Goal: Find specific page/section: Find specific page/section

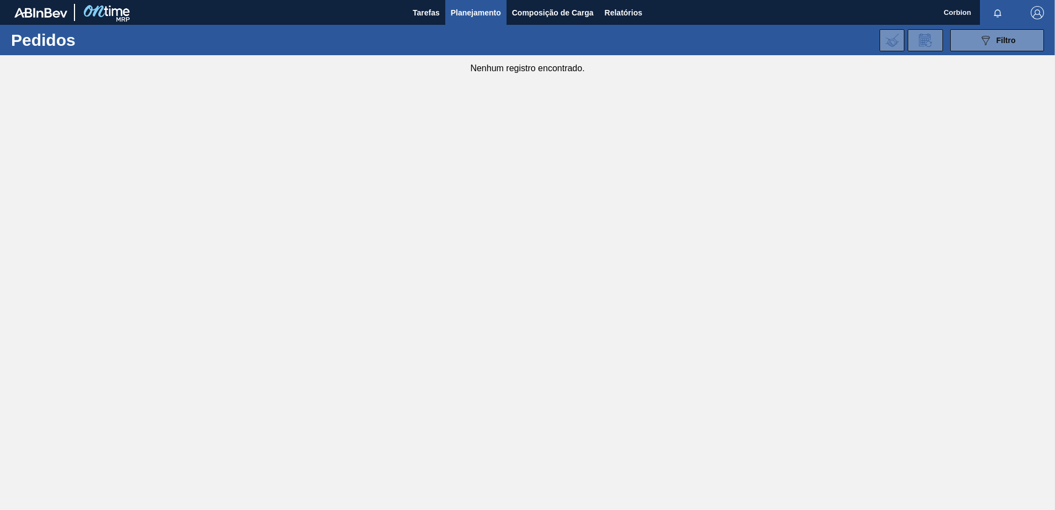
click at [465, 25] on div "089F7B8B-B2A5-4AFE-B5C0-19BA573D28AC Filtro Código Pedido Portal Códido PO SAP …" at bounding box center [613, 40] width 874 height 33
click at [467, 19] on span "Planejamento" at bounding box center [476, 12] width 50 height 13
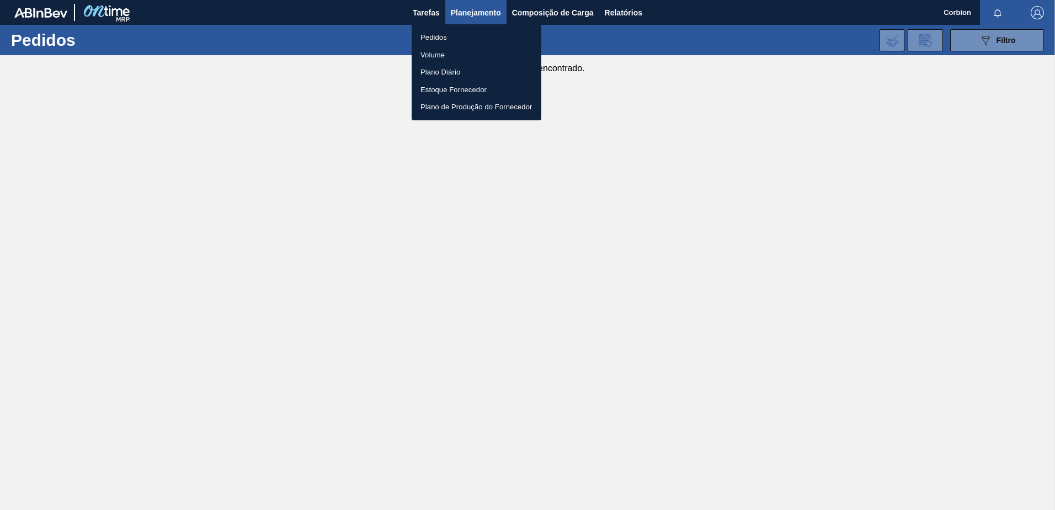
click at [432, 39] on li "Pedidos" at bounding box center [477, 38] width 130 height 18
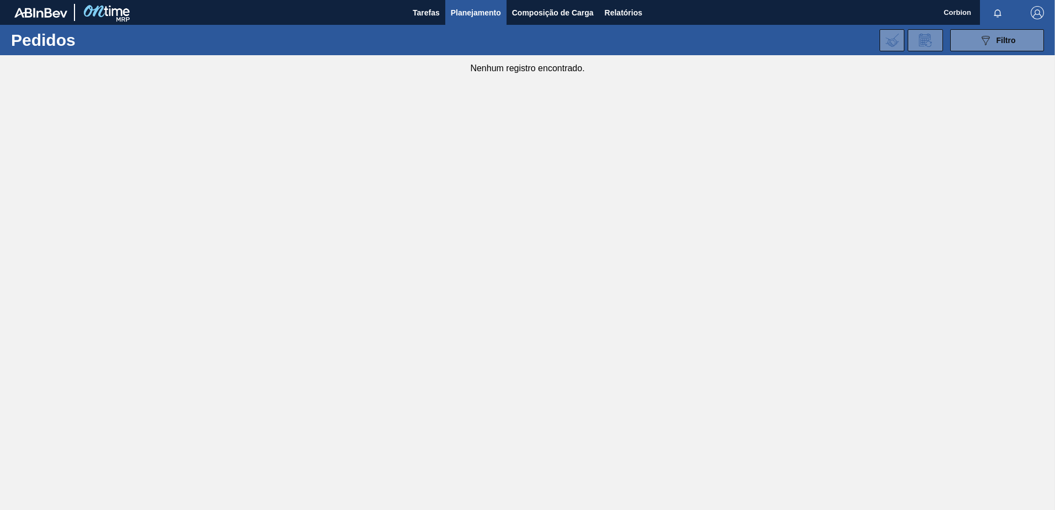
click at [481, 14] on span "Planejamento" at bounding box center [476, 12] width 50 height 13
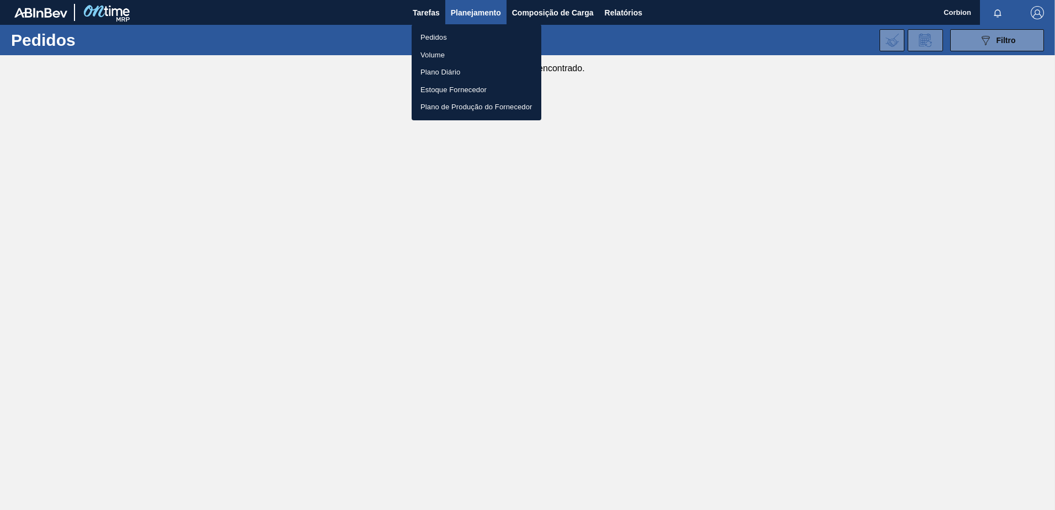
click at [425, 34] on li "Pedidos" at bounding box center [477, 38] width 130 height 18
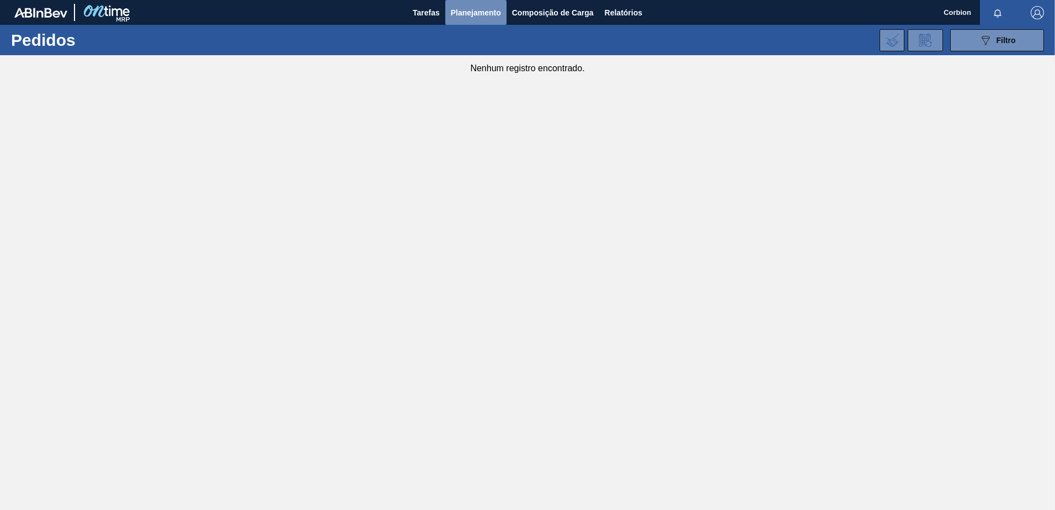
click at [474, 6] on span "Planejamento" at bounding box center [476, 12] width 50 height 13
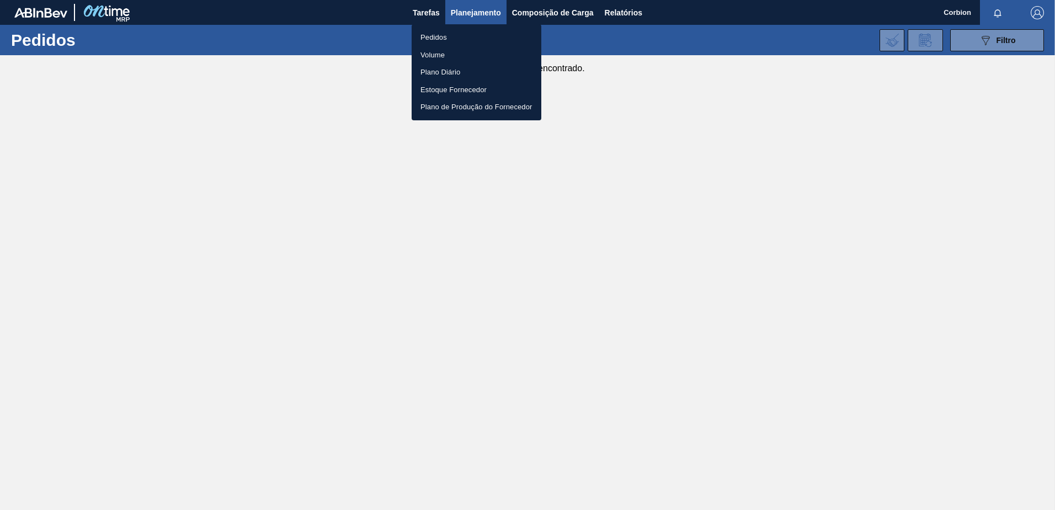
click at [421, 57] on li "Volume" at bounding box center [477, 55] width 130 height 18
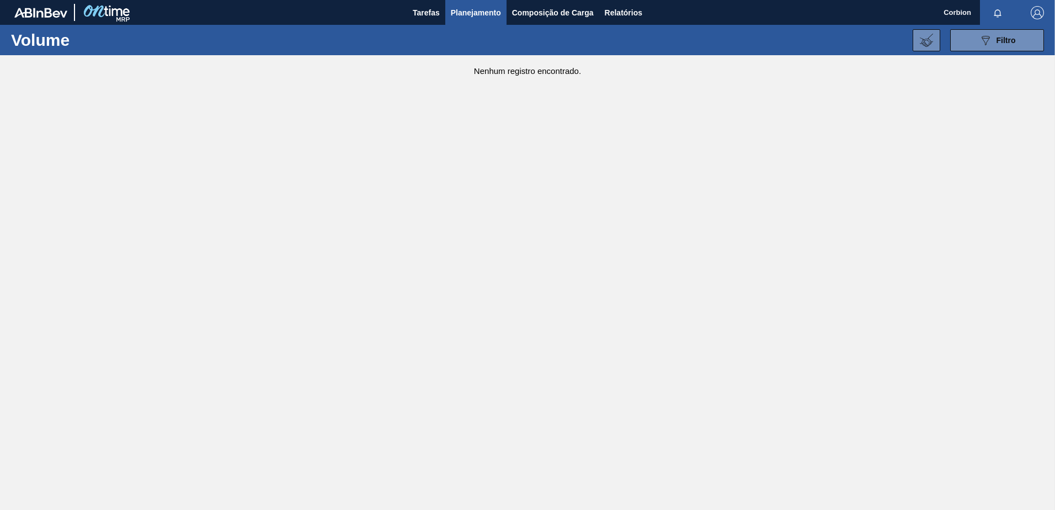
click at [480, 12] on span "Planejamento" at bounding box center [476, 12] width 50 height 13
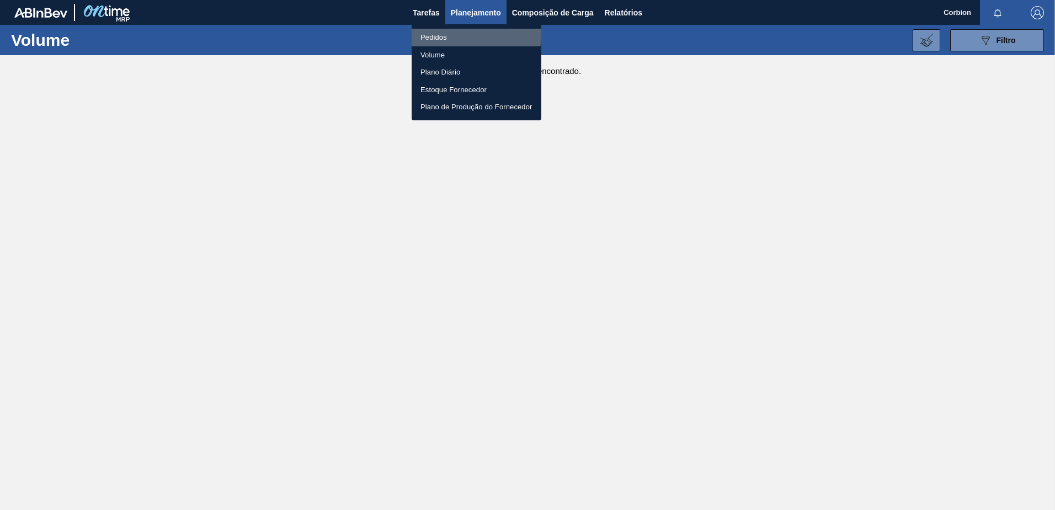
click at [428, 34] on li "Pedidos" at bounding box center [477, 38] width 130 height 18
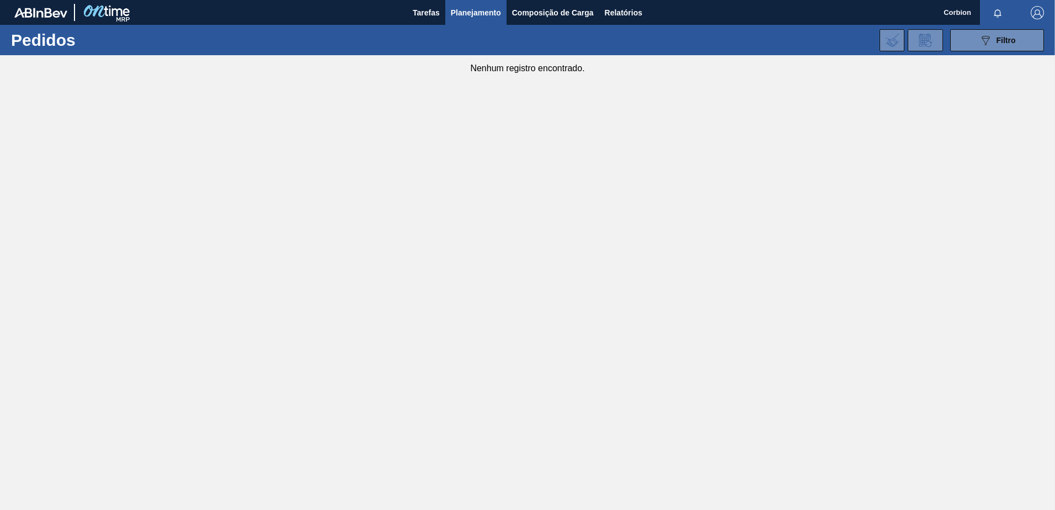
click at [482, 20] on button "Planejamento" at bounding box center [475, 12] width 61 height 25
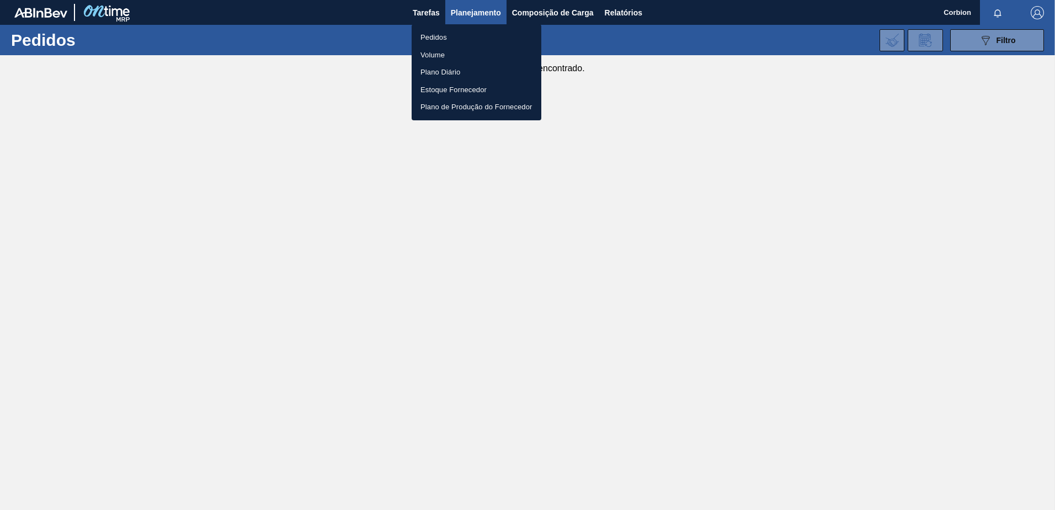
click at [422, 17] on div at bounding box center [527, 255] width 1055 height 510
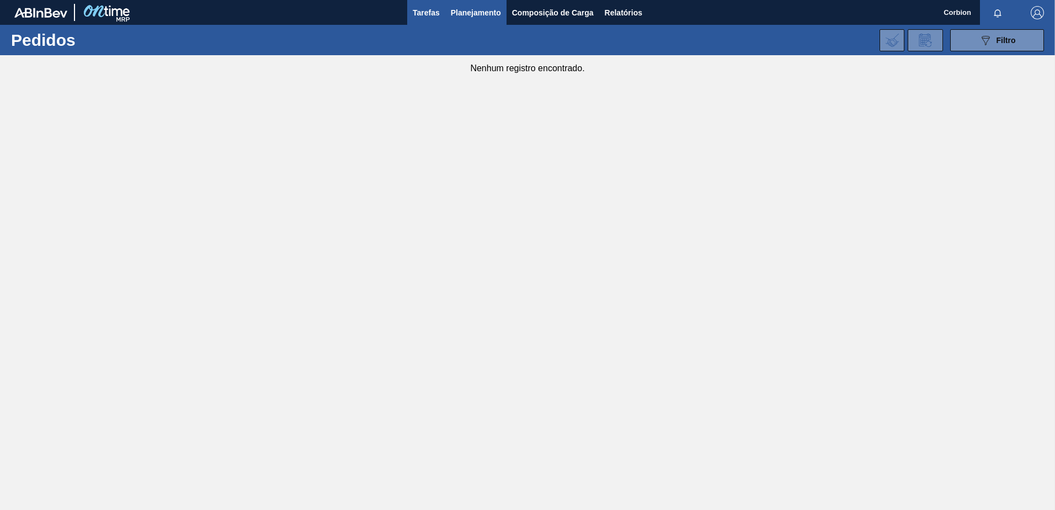
click at [433, 10] on span "Tarefas" at bounding box center [426, 12] width 27 height 13
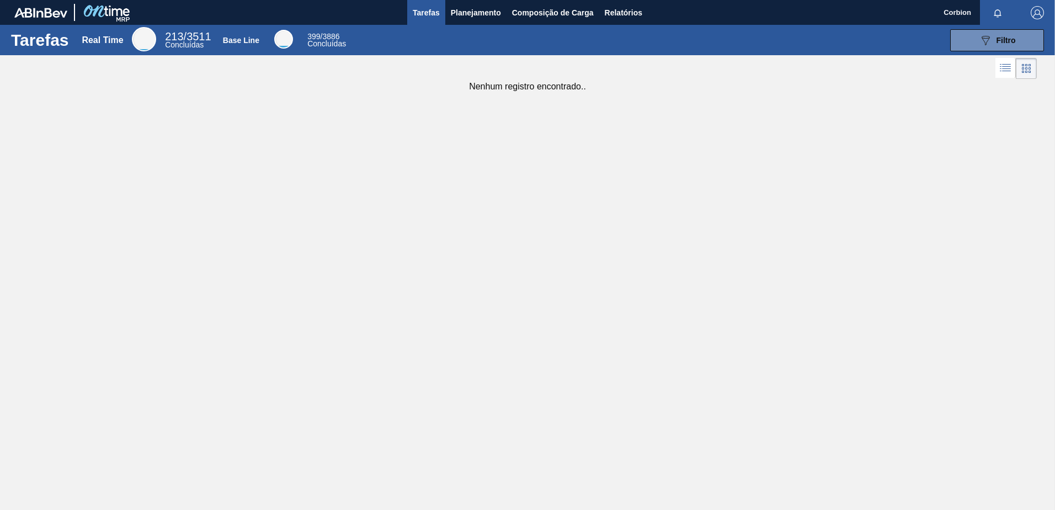
click at [181, 41] on span "Concluídas" at bounding box center [184, 44] width 39 height 9
click at [145, 36] on div at bounding box center [144, 39] width 24 height 24
click at [192, 40] on span "Concluídas" at bounding box center [184, 44] width 39 height 9
click at [272, 39] on div "Base Line 399 / 3886 Concluídas" at bounding box center [285, 40] width 138 height 21
click at [291, 40] on div at bounding box center [283, 39] width 19 height 19
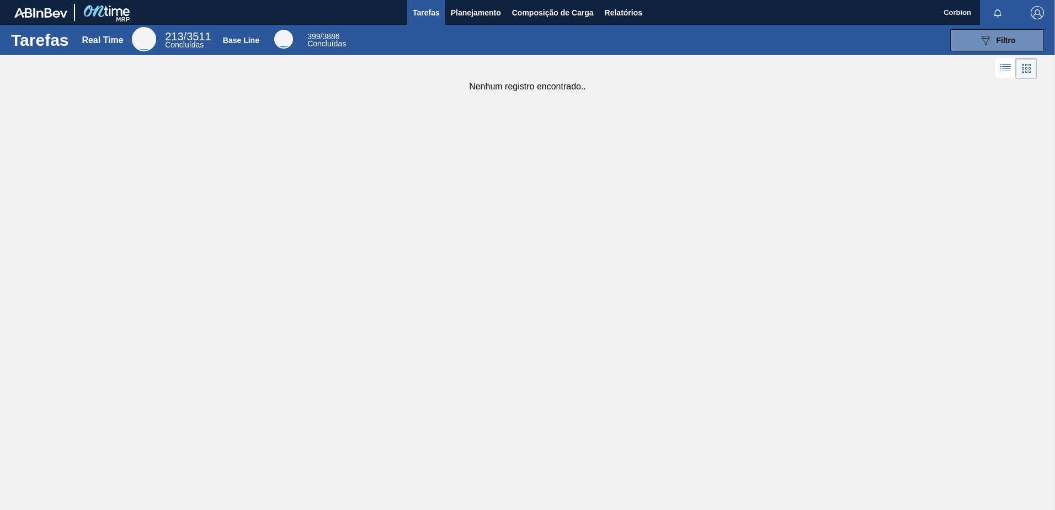
click at [333, 44] on span "Concluídas" at bounding box center [326, 43] width 39 height 9
click at [314, 42] on span "Concluídas" at bounding box center [326, 43] width 39 height 9
click at [417, 9] on span "Tarefas" at bounding box center [426, 12] width 27 height 13
click at [480, 8] on span "Planejamento" at bounding box center [476, 12] width 50 height 13
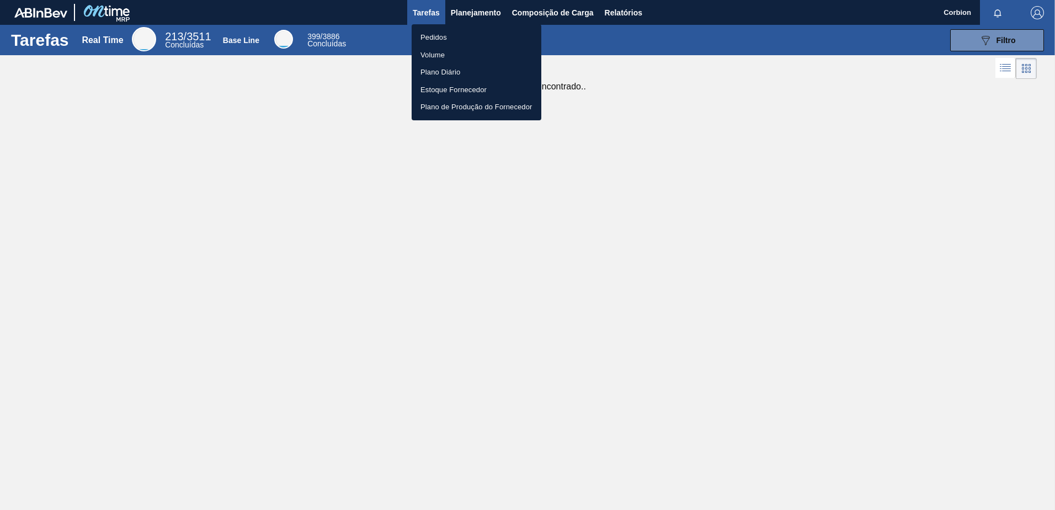
click at [429, 31] on li "Pedidos" at bounding box center [477, 38] width 130 height 18
